Goal: Find specific page/section: Find specific page/section

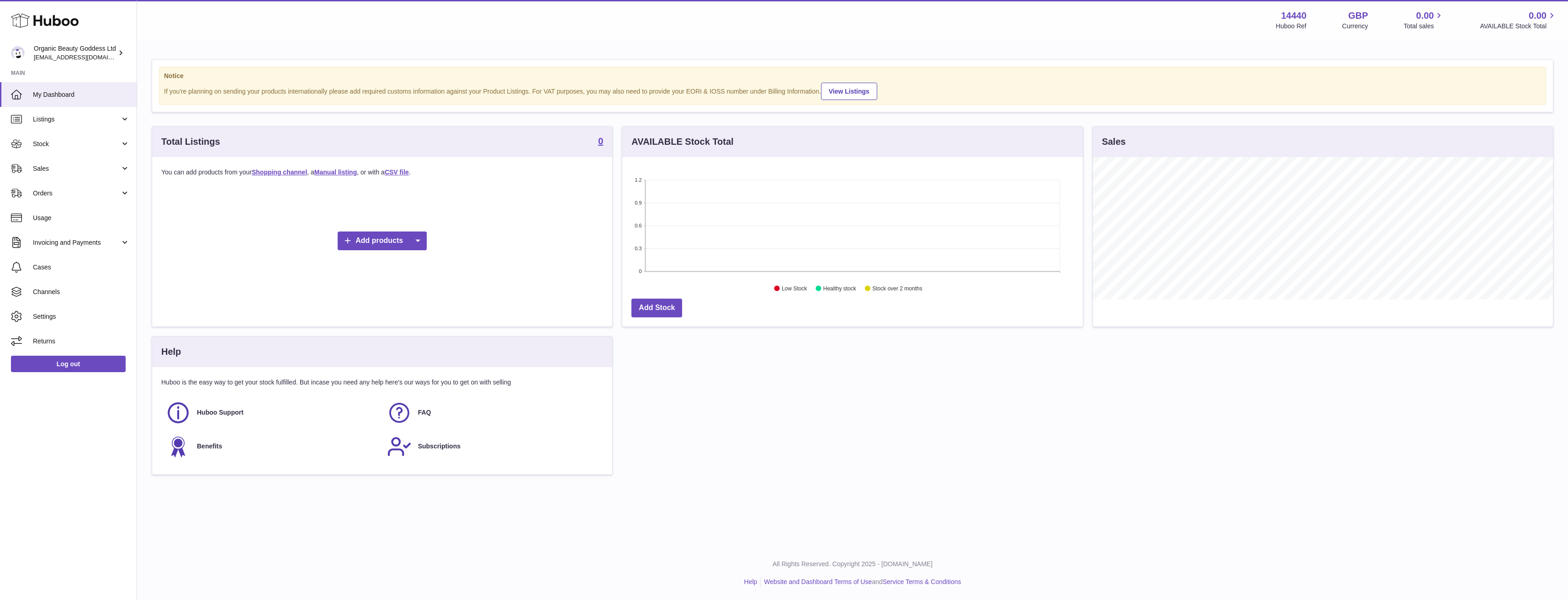
scroll to position [142, 461]
drag, startPoint x: 1313, startPoint y: 18, endPoint x: 1281, endPoint y: 15, distance: 32.1
click at [1281, 15] on div "14440 Huboo Ref GBP Currency 0.00 Total sales 0.00 AVAILABLE Stock Total" at bounding box center [1416, 20] width 281 height 21
click at [825, 44] on div "Notice If you're planning on sending your products internationally please add r…" at bounding box center [852, 272] width 1431 height 461
click at [74, 117] on span "Listings" at bounding box center [76, 119] width 87 height 9
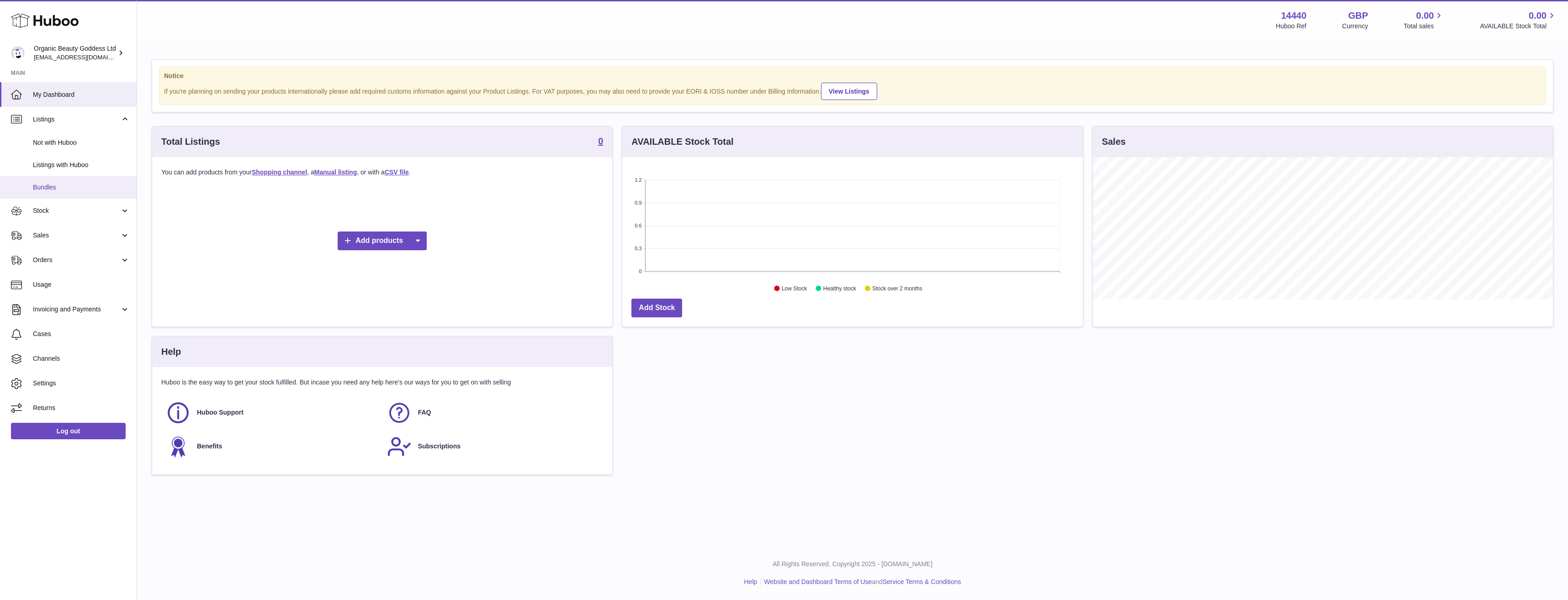
click at [60, 187] on span "Bundles" at bounding box center [81, 187] width 97 height 9
